Goal: Transaction & Acquisition: Purchase product/service

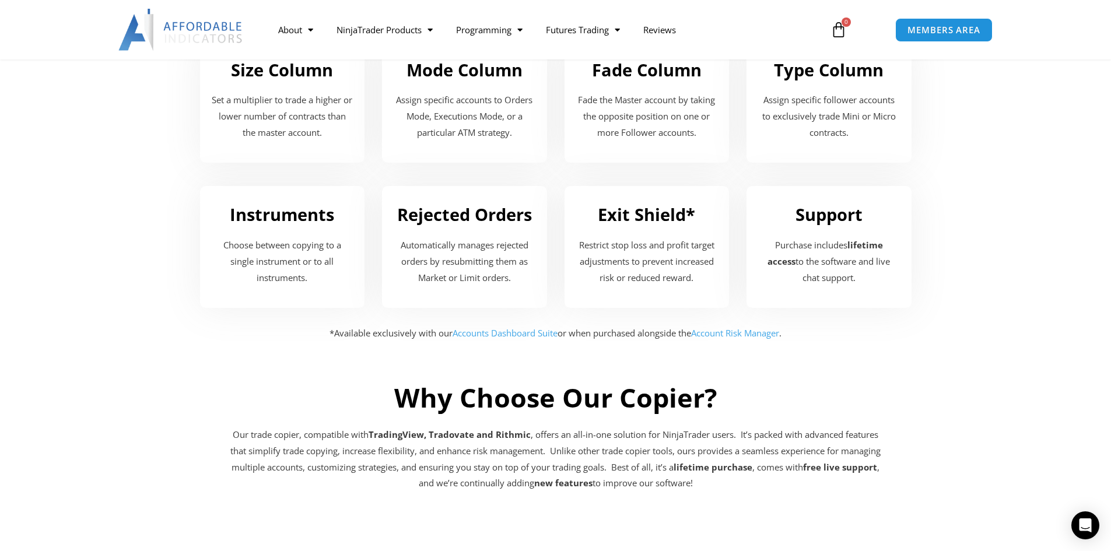
scroll to position [1698, 0]
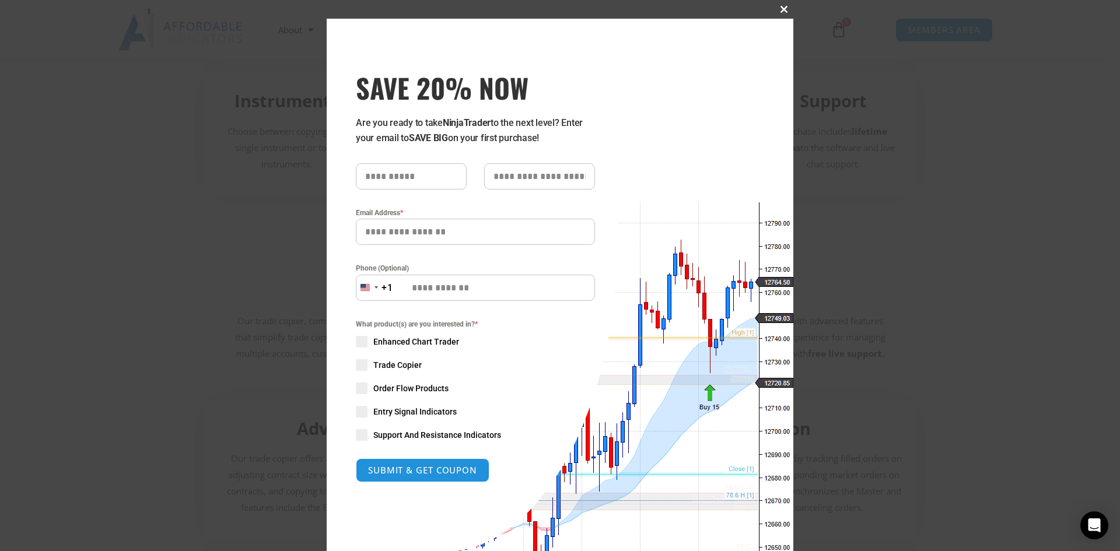
click at [781, 10] on span "SAVE 20% NOW popup" at bounding box center [783, 9] width 19 height 7
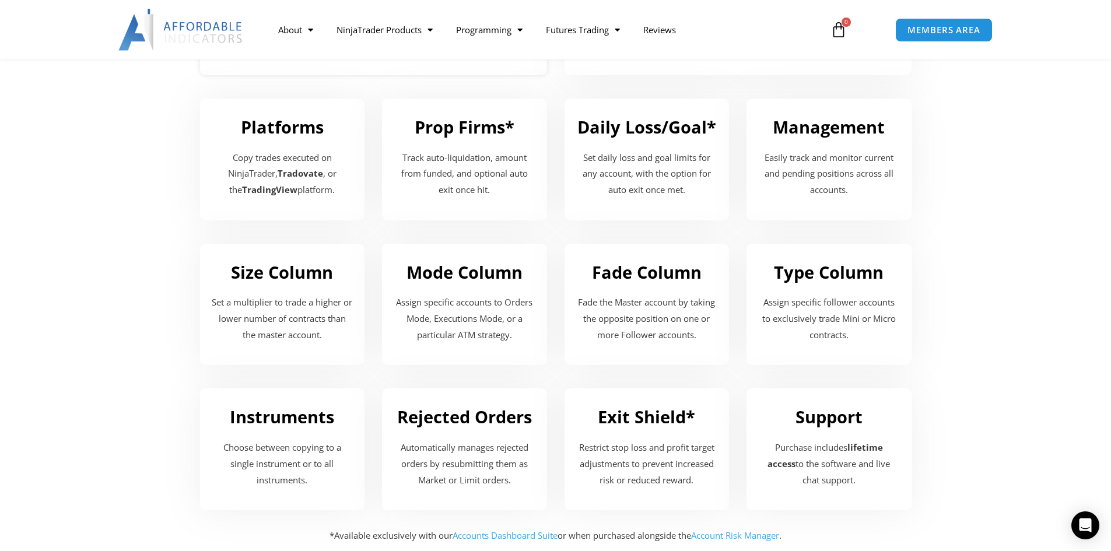
scroll to position [1348, 0]
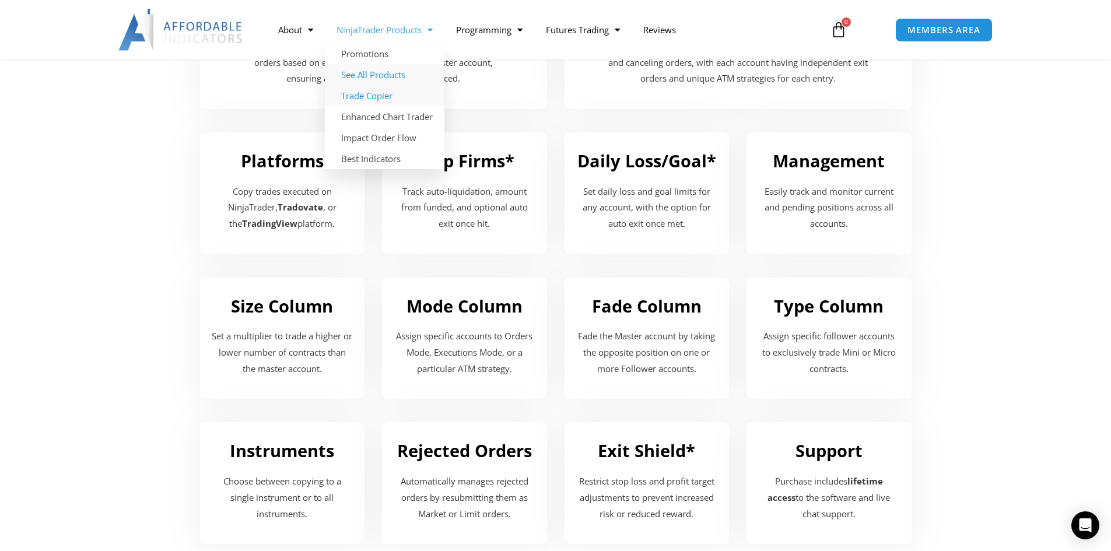
click at [380, 74] on link "See All Products" at bounding box center [385, 74] width 120 height 21
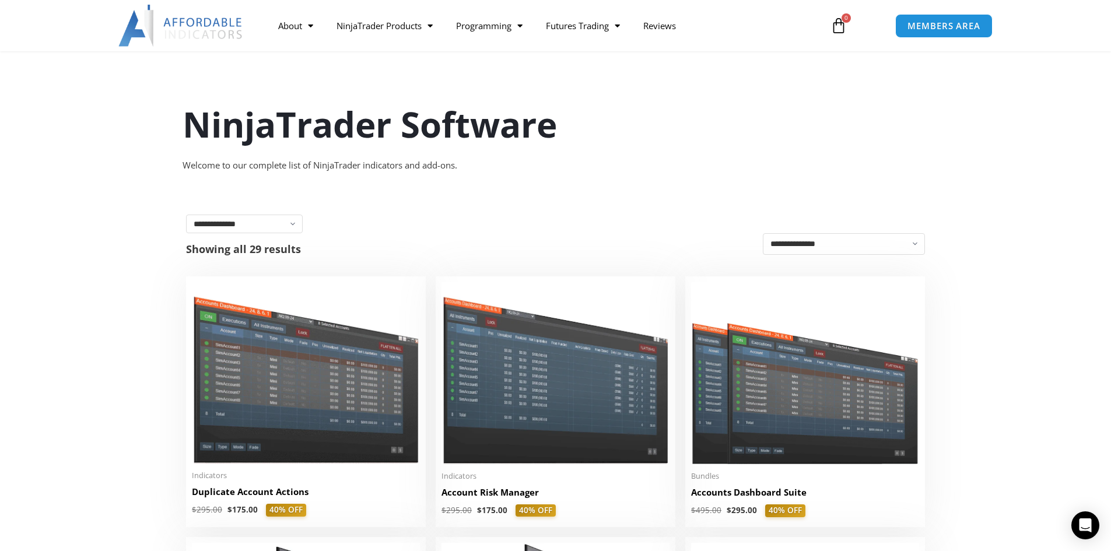
scroll to position [117, 0]
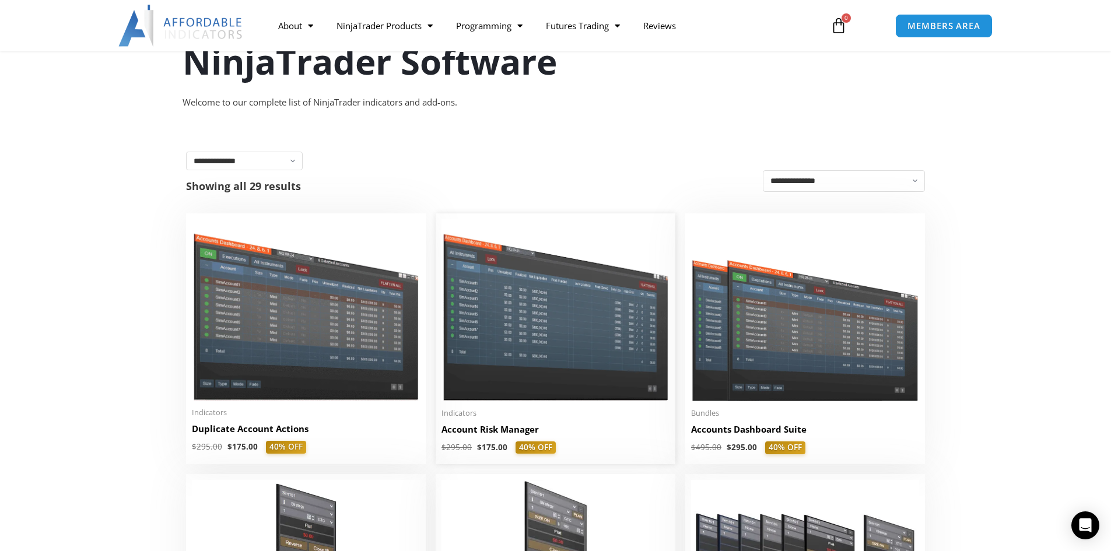
click at [540, 347] on img at bounding box center [555, 309] width 228 height 181
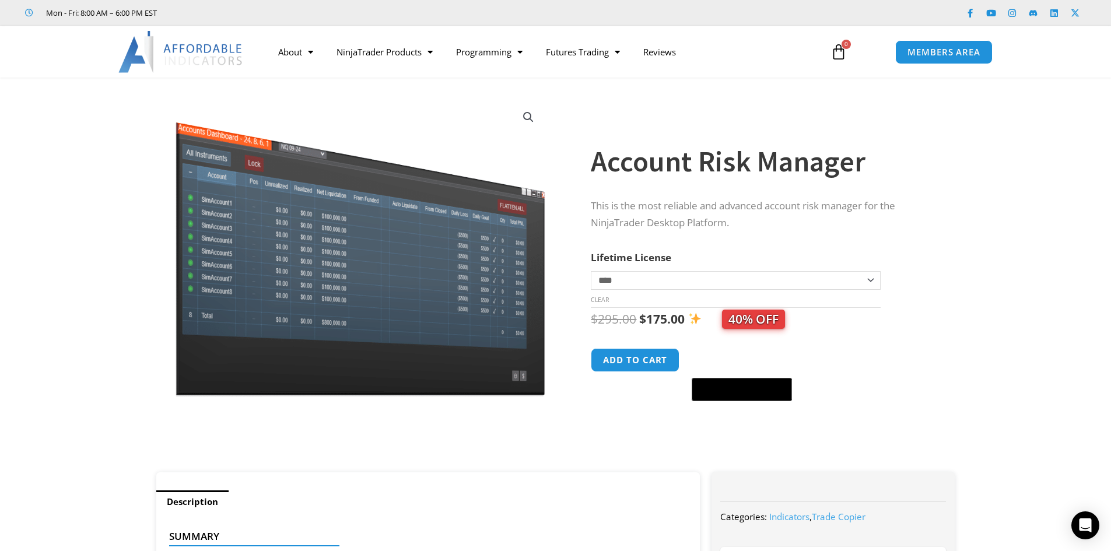
click at [637, 282] on select "**********" at bounding box center [735, 280] width 289 height 19
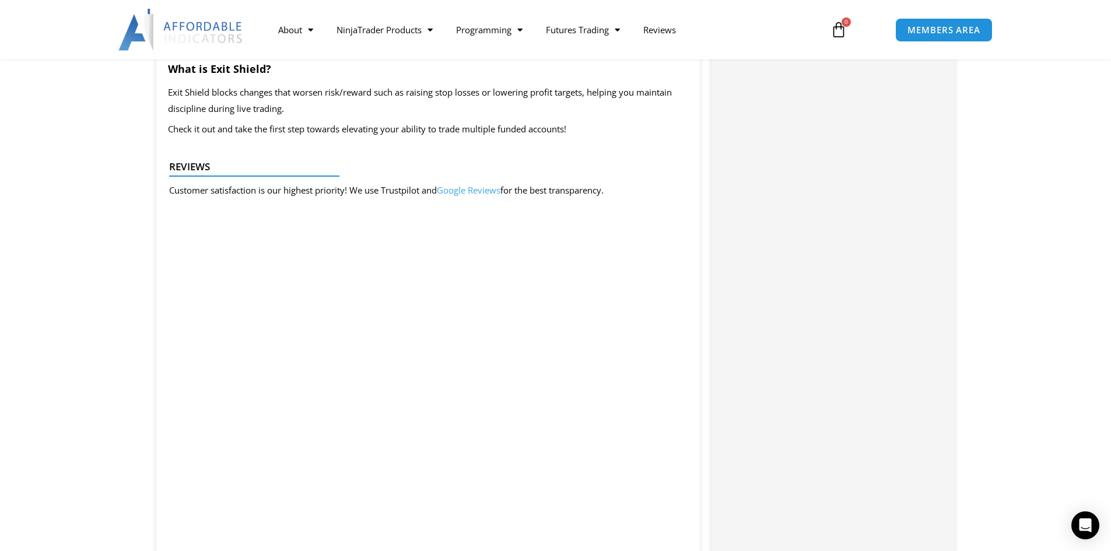
scroll to position [2858, 0]
